Goal: Information Seeking & Learning: Stay updated

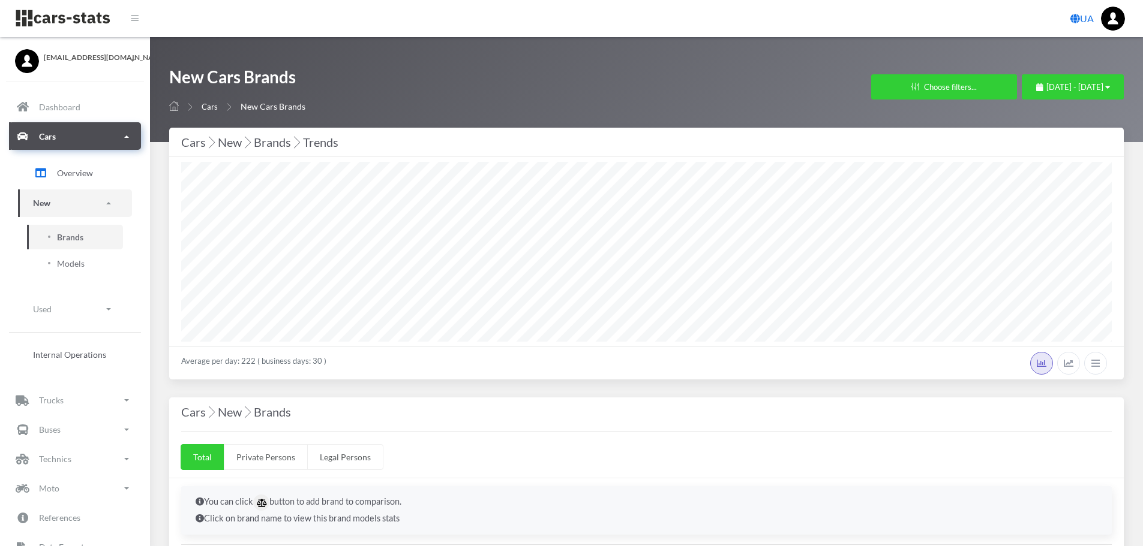
select select "25"
click at [1084, 88] on span "July 15, 2025 - August 14, 2025" at bounding box center [1074, 87] width 57 height 10
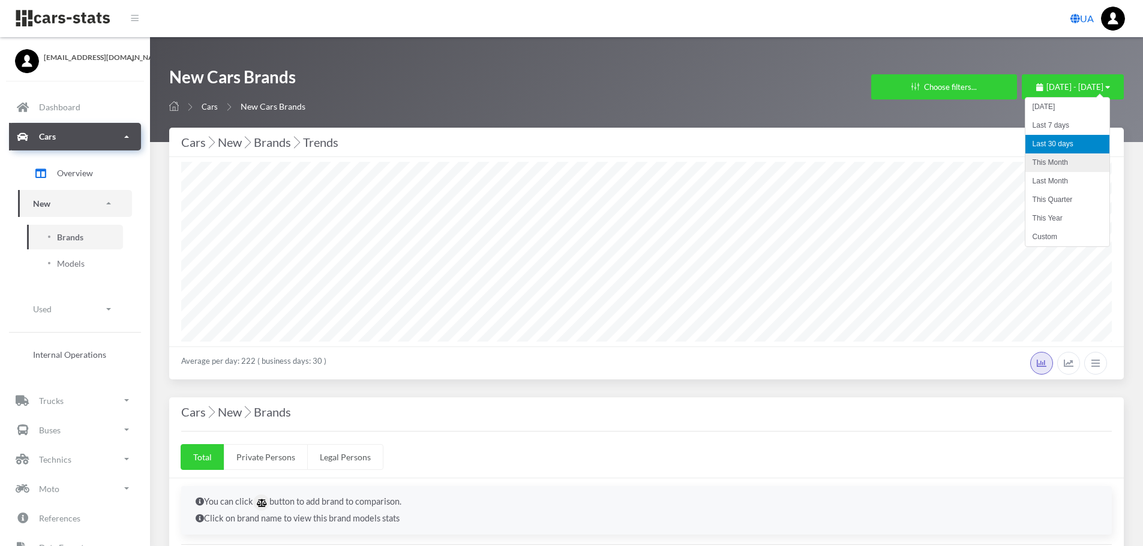
click at [1063, 169] on li "This Month" at bounding box center [1067, 163] width 84 height 19
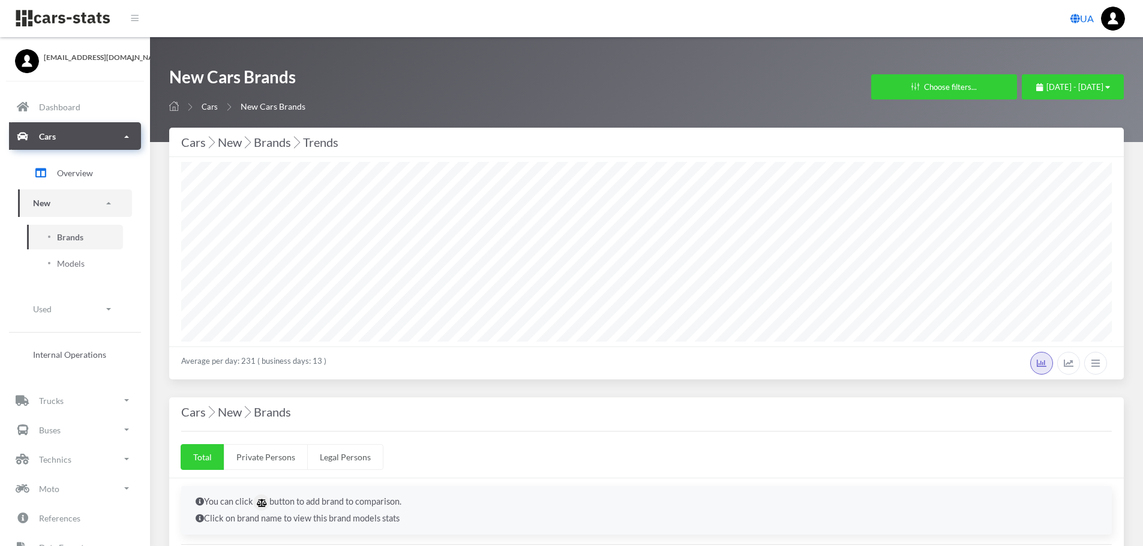
select select "25"
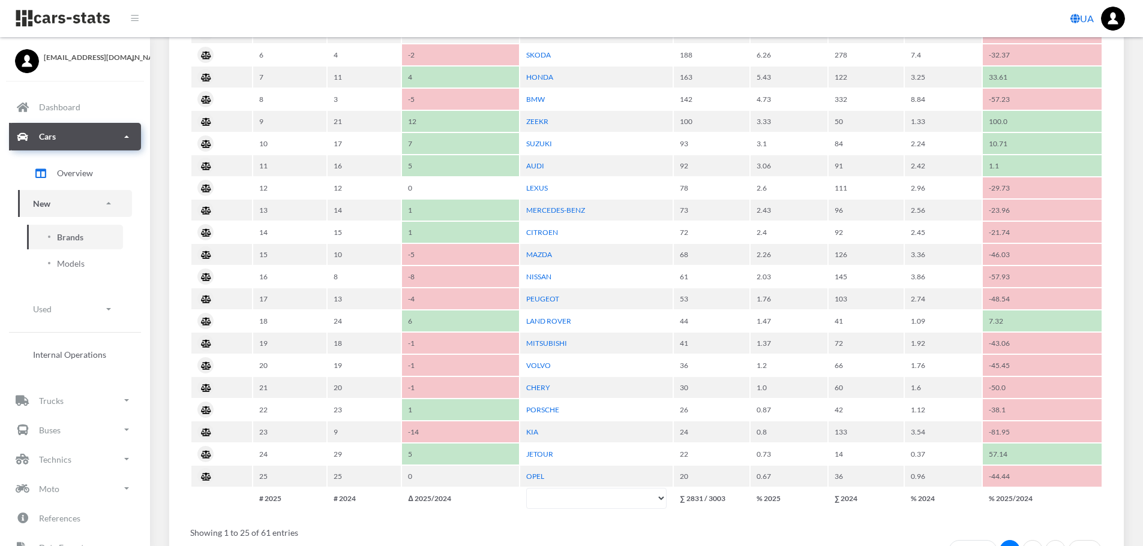
scroll to position [480, 0]
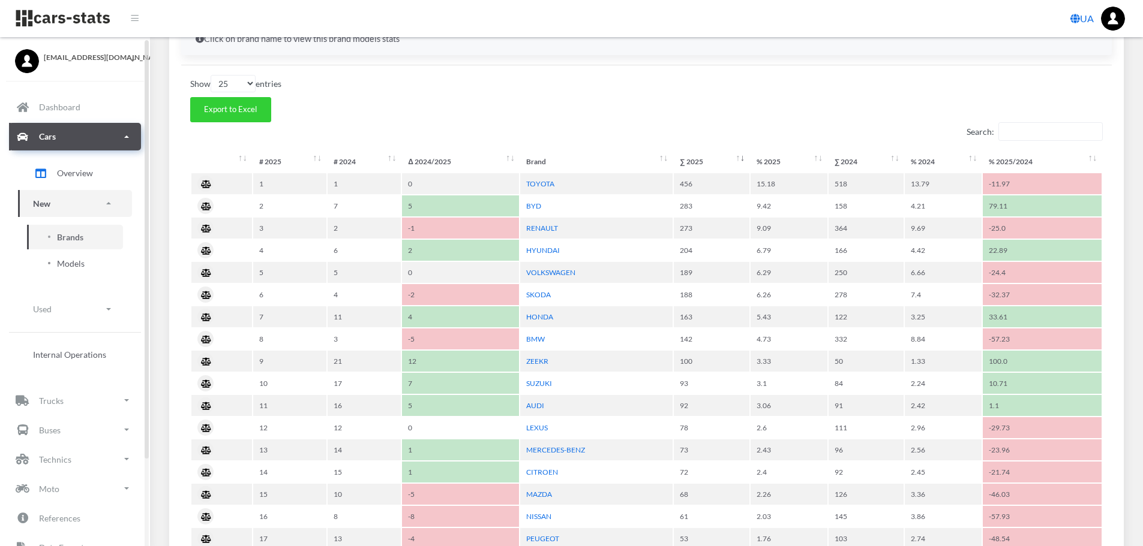
click at [75, 263] on span "Models" at bounding box center [71, 263] width 28 height 13
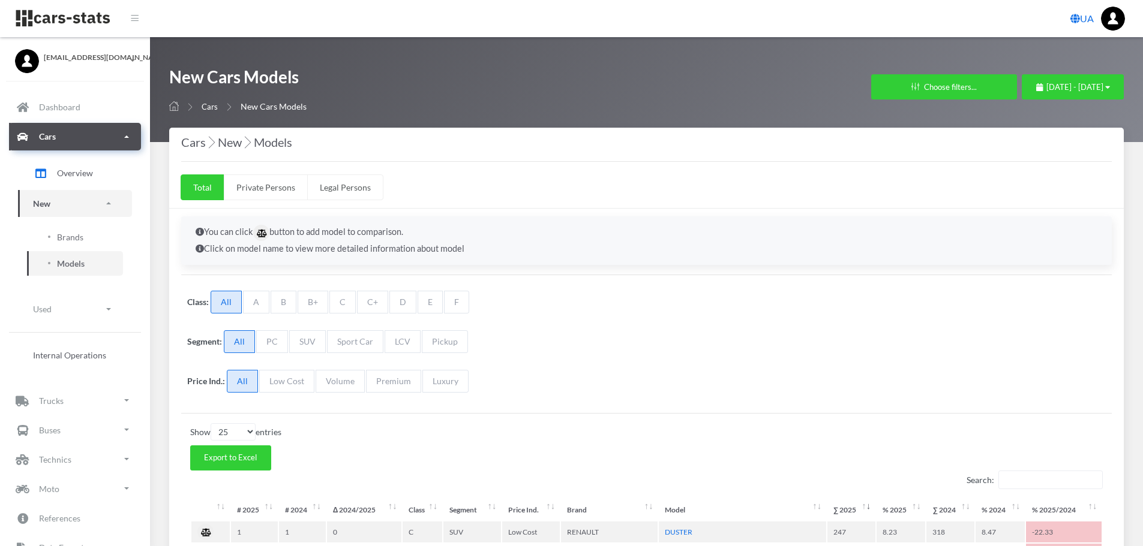
select select "25"
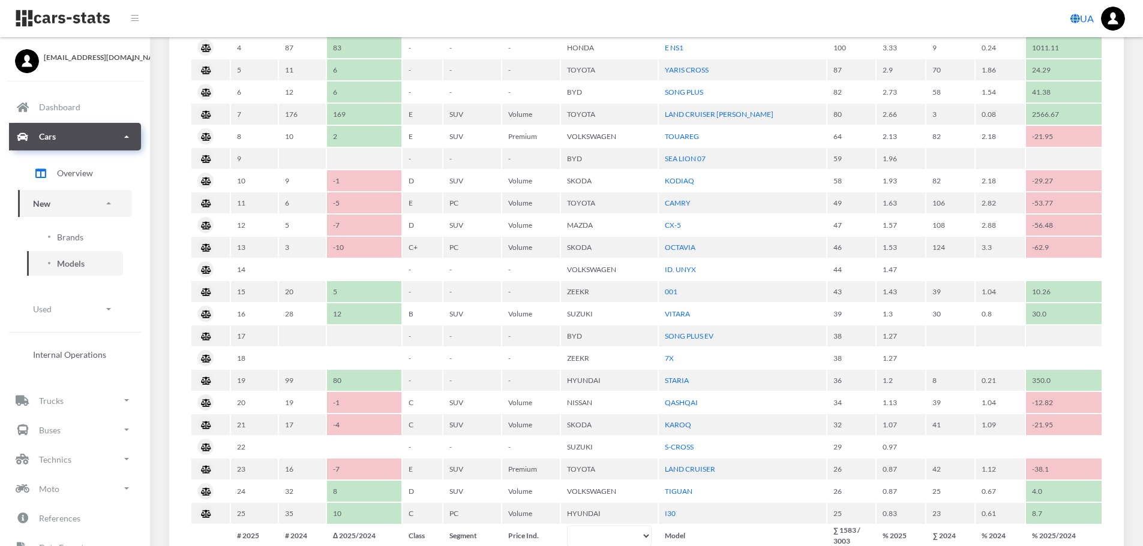
scroll to position [491, 0]
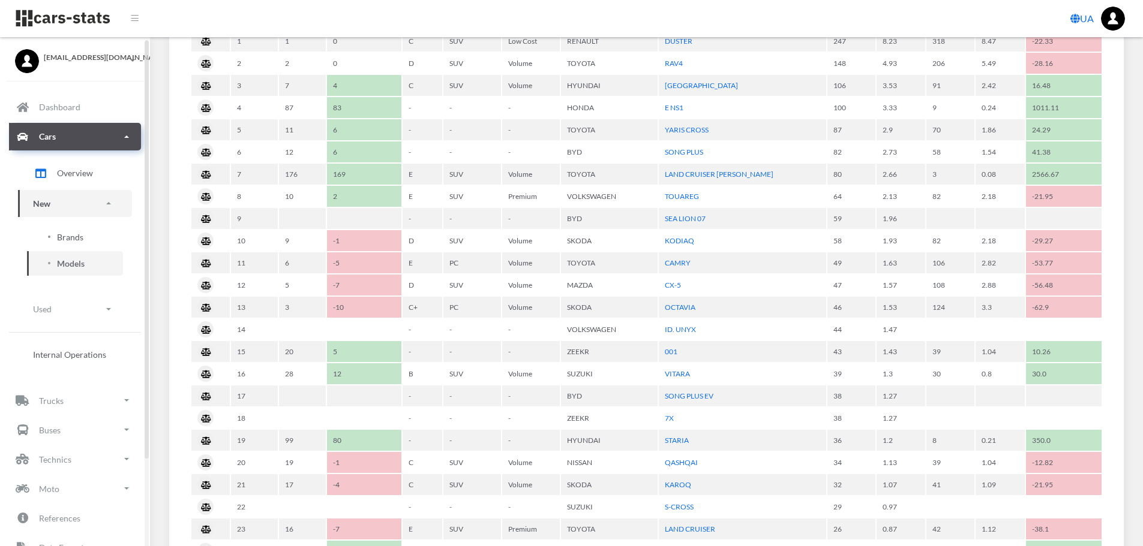
click at [77, 243] on span "Brands" at bounding box center [70, 237] width 26 height 13
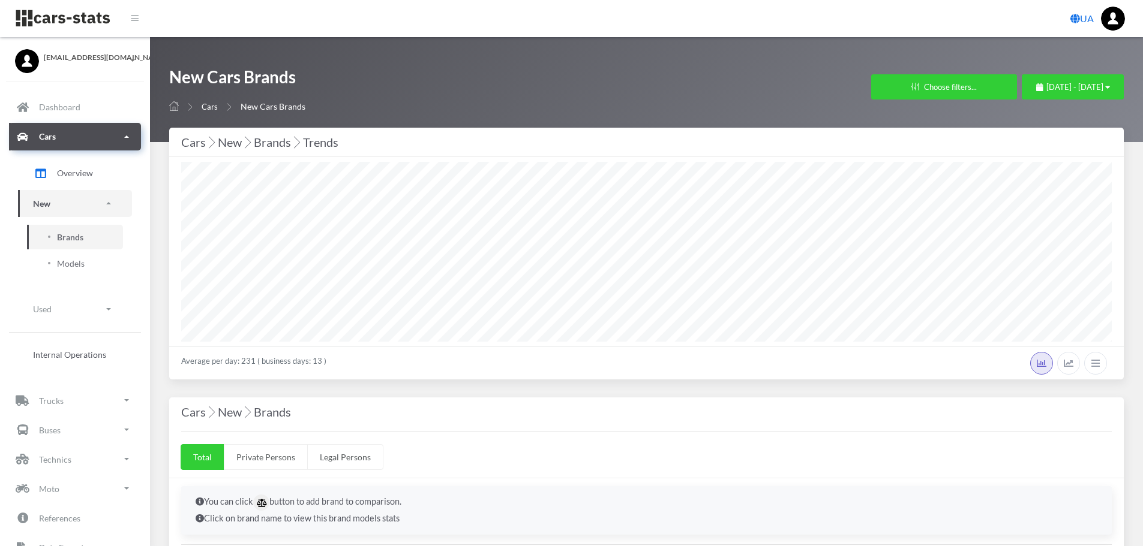
select select "25"
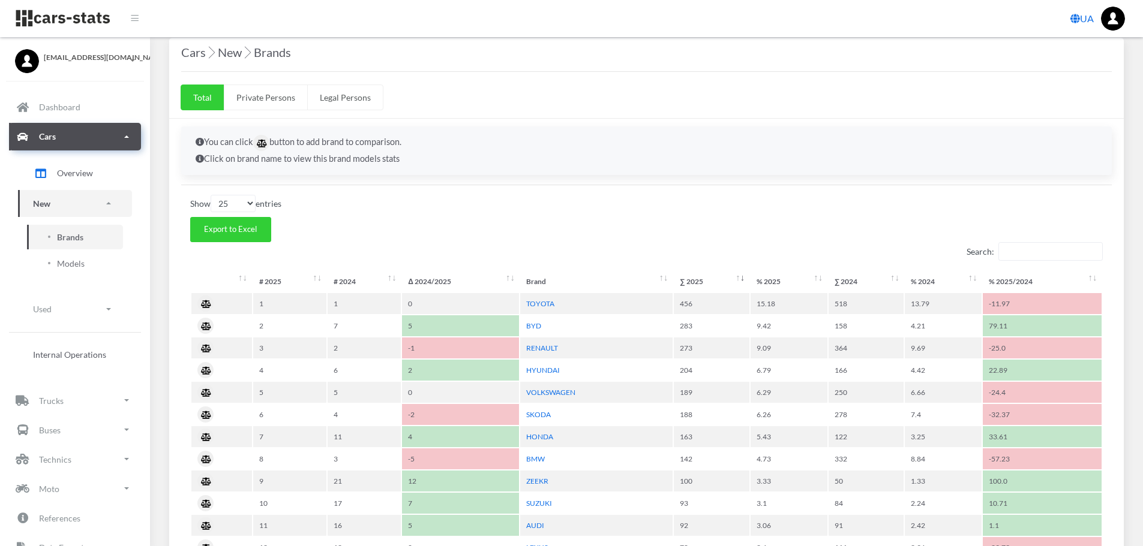
scroll to position [300, 0]
